Goal: Information Seeking & Learning: Learn about a topic

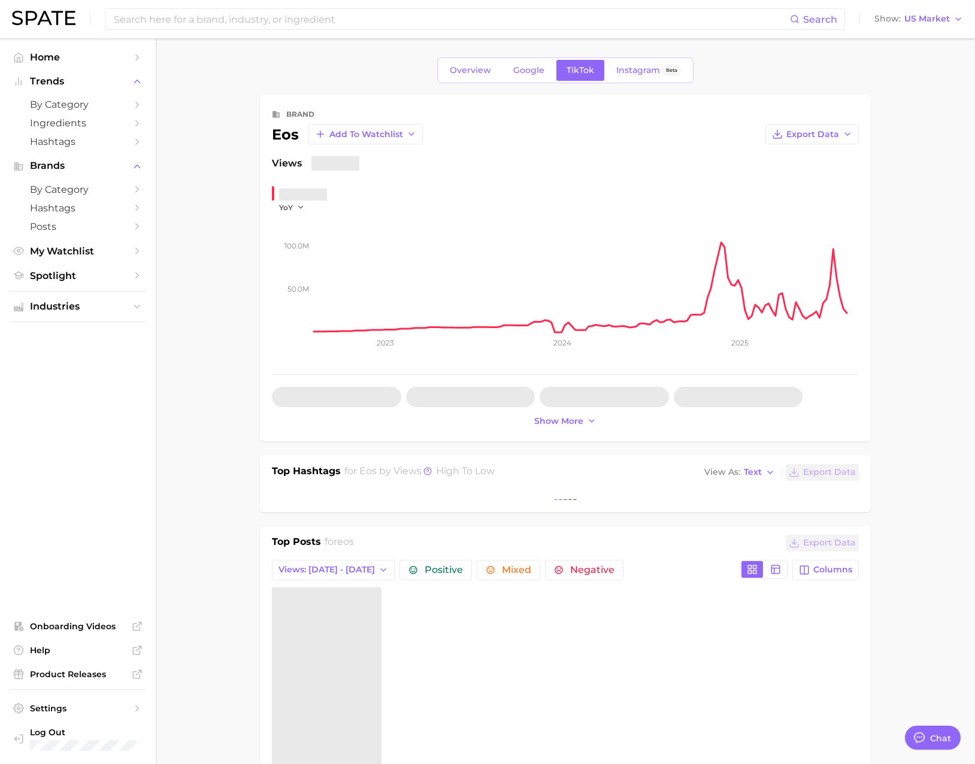
type textarea "x"
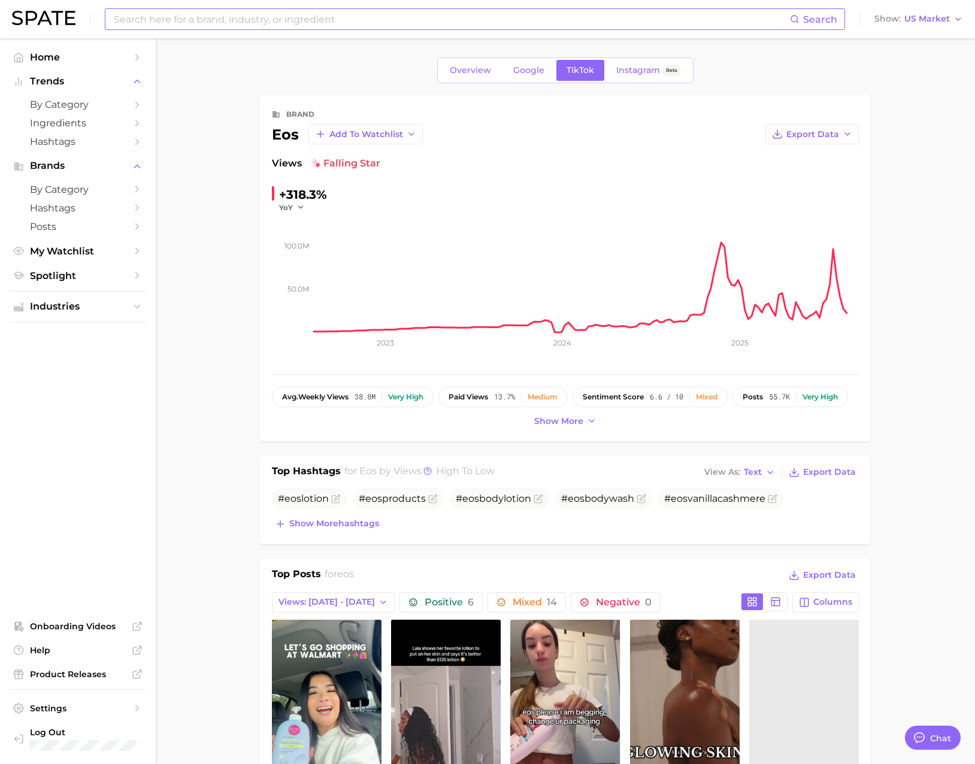
click at [188, 26] on input at bounding box center [451, 19] width 677 height 20
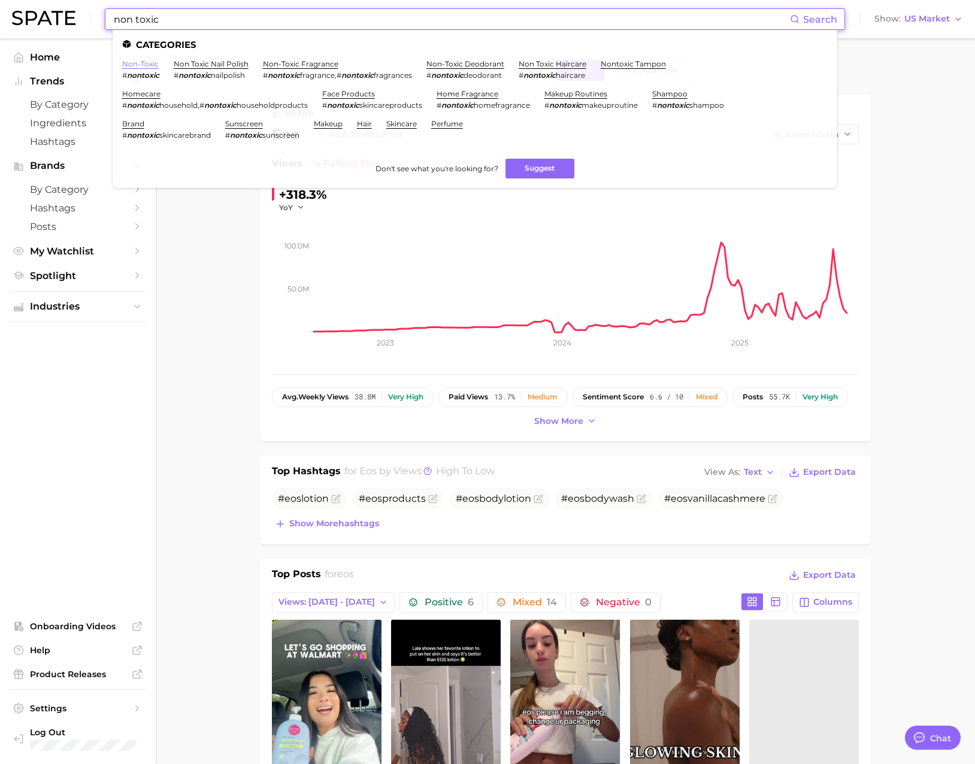
type input "non toxic"
click at [140, 64] on link "non-toxic" at bounding box center [140, 63] width 37 height 9
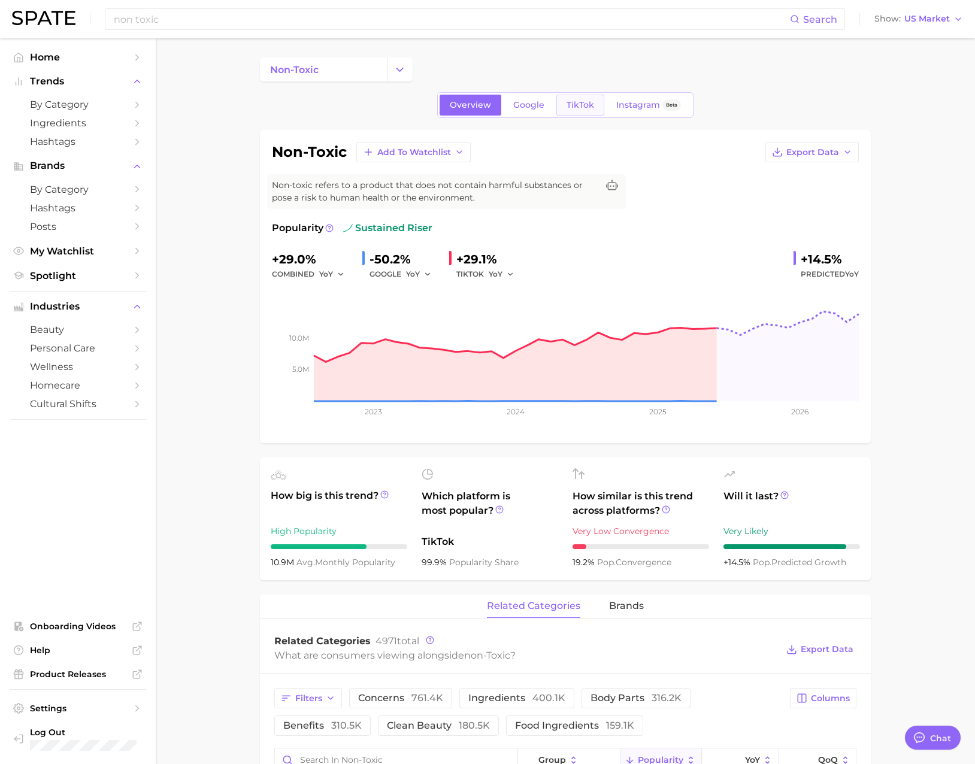
click at [573, 107] on span "TikTok" at bounding box center [581, 105] width 28 height 10
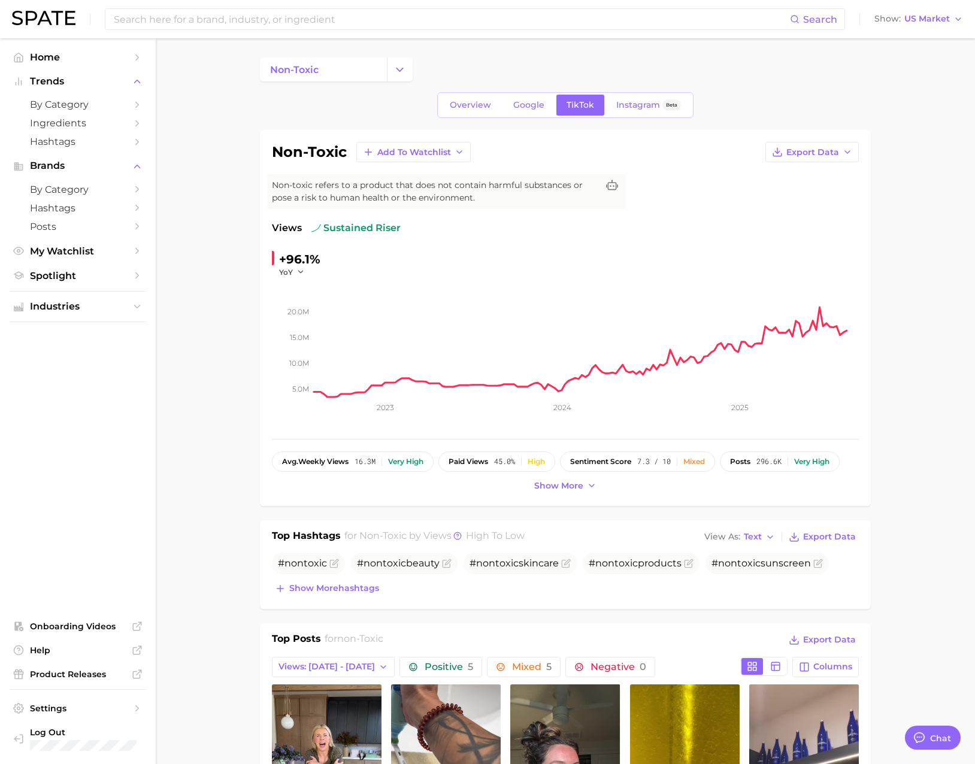
drag, startPoint x: 476, startPoint y: 189, endPoint x: 475, endPoint y: 123, distance: 65.9
click at [162, 22] on input at bounding box center [451, 19] width 677 height 20
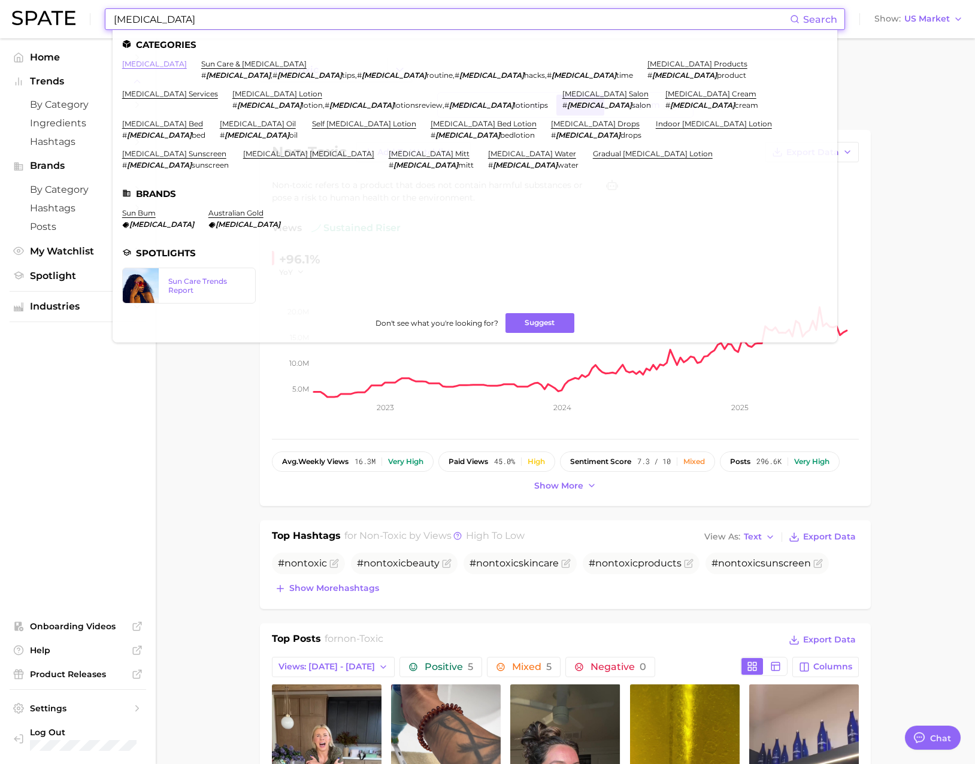
type input "tanning"
click at [136, 60] on link "tanning" at bounding box center [154, 63] width 65 height 9
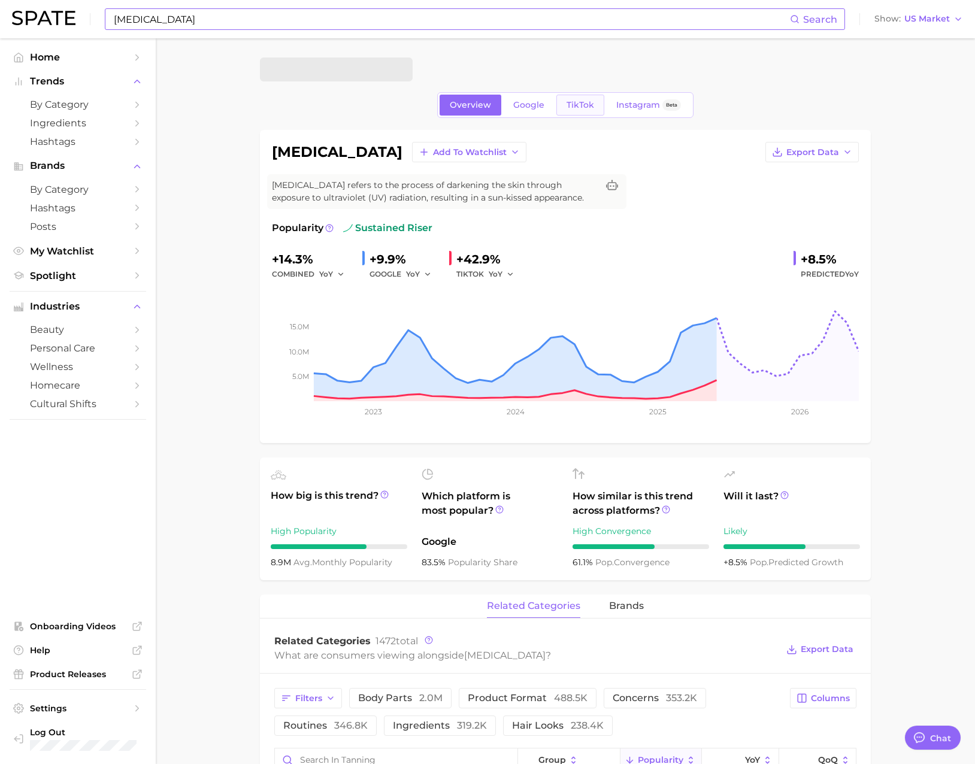
click at [573, 105] on span "TikTok" at bounding box center [581, 105] width 28 height 10
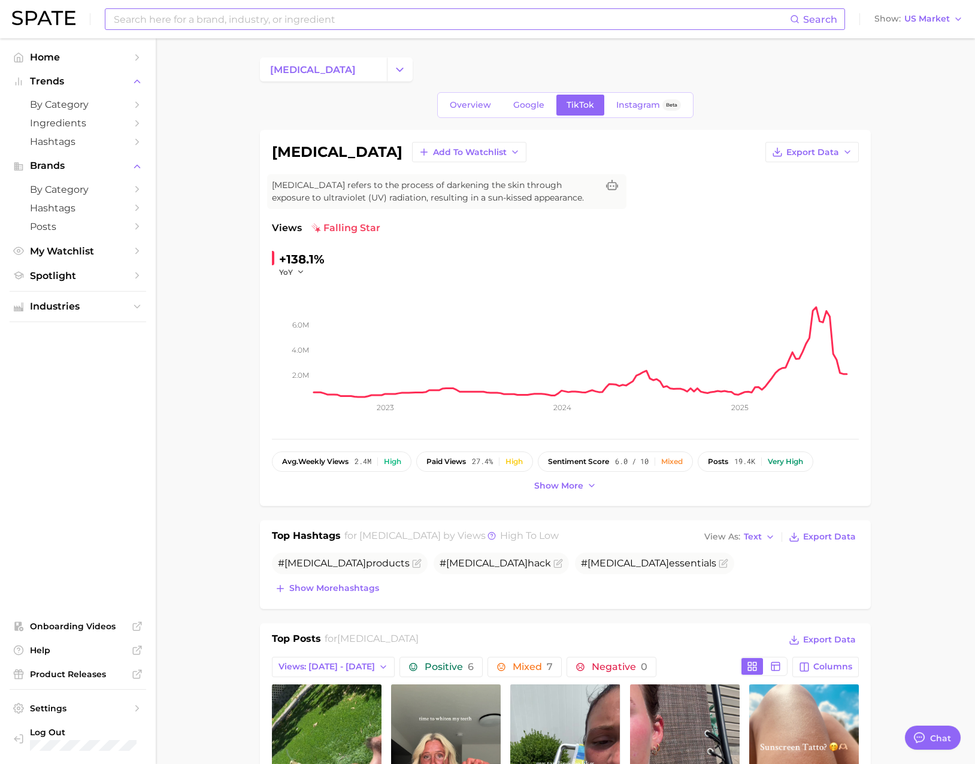
click at [273, 25] on input at bounding box center [451, 19] width 677 height 20
click at [176, 20] on input "non toxic" at bounding box center [451, 19] width 677 height 20
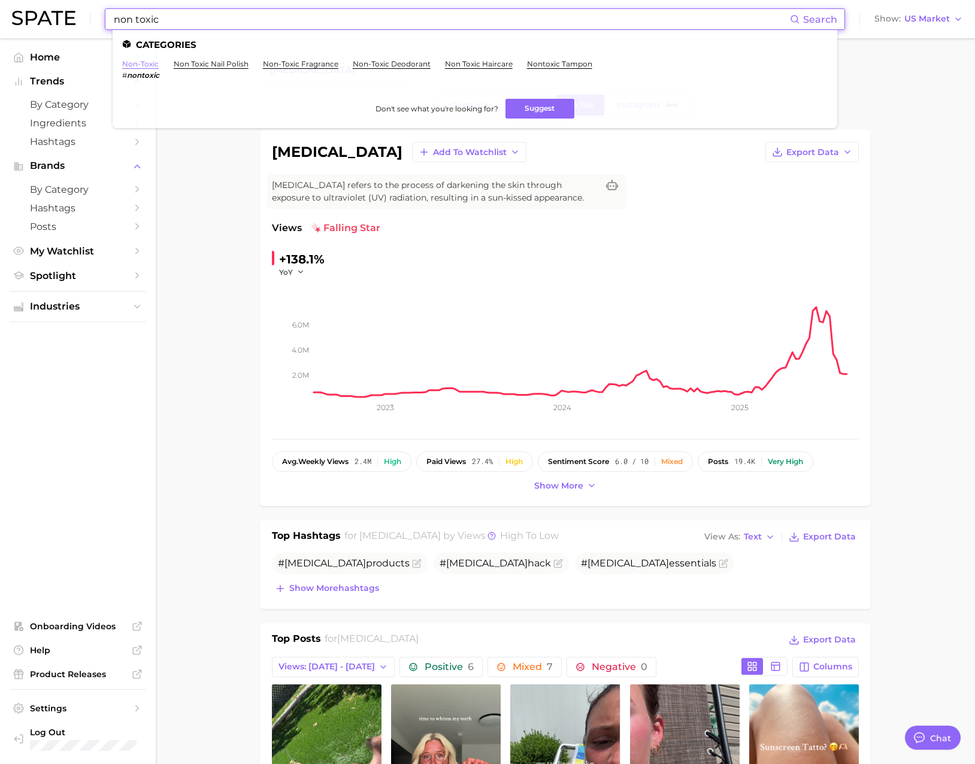
type input "non toxic"
click at [147, 63] on link "non-toxic" at bounding box center [140, 63] width 37 height 9
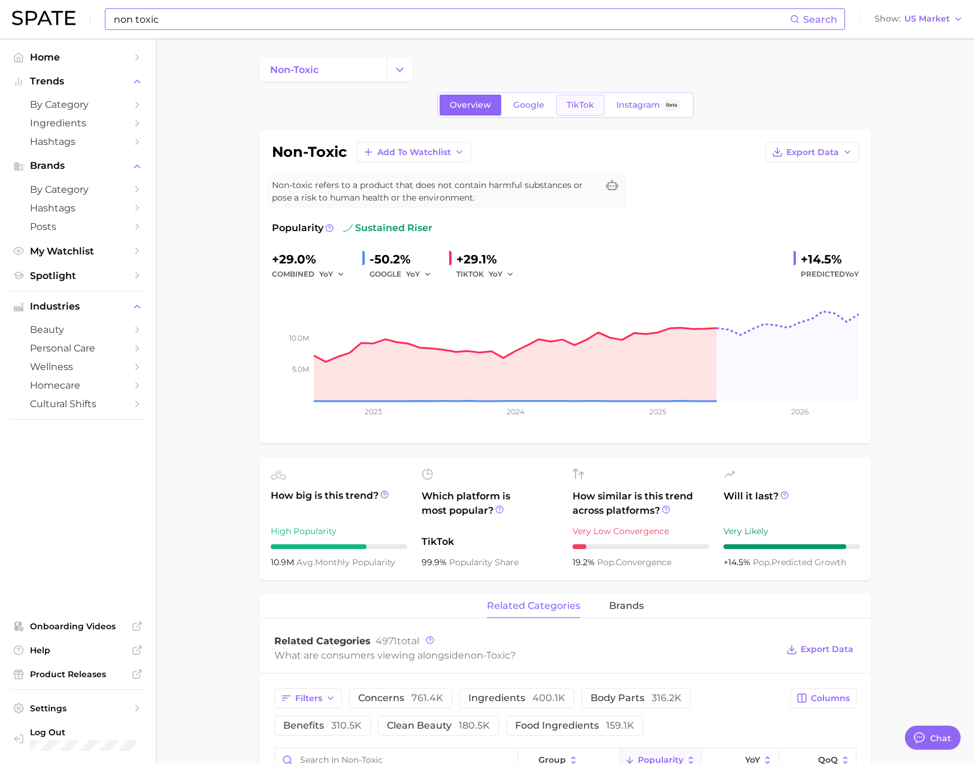
click at [567, 110] on link "TikTok" at bounding box center [580, 105] width 48 height 21
